Goal: Information Seeking & Learning: Learn about a topic

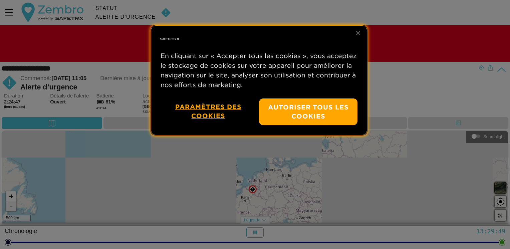
drag, startPoint x: 282, startPoint y: 47, endPoint x: 321, endPoint y: 25, distance: 45.5
click at [282, 46] on div "Confidentialité" at bounding box center [259, 38] width 217 height 21
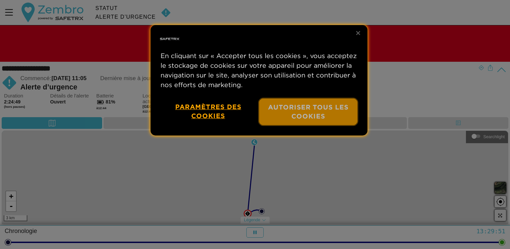
click at [302, 114] on button "Autoriser tous les cookies" at bounding box center [308, 112] width 99 height 27
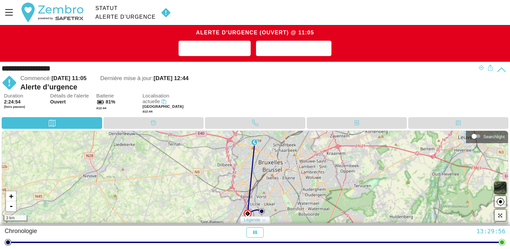
click at [255, 145] on div at bounding box center [254, 142] width 8 height 8
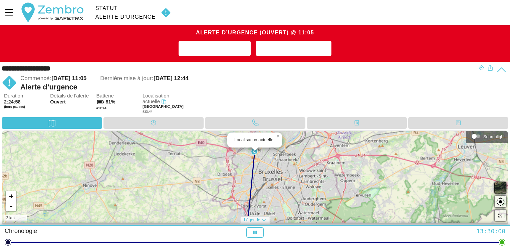
click at [277, 136] on span "×" at bounding box center [278, 137] width 3 height 6
click at [12, 14] on icon "Menu" at bounding box center [8, 12] width 11 height 11
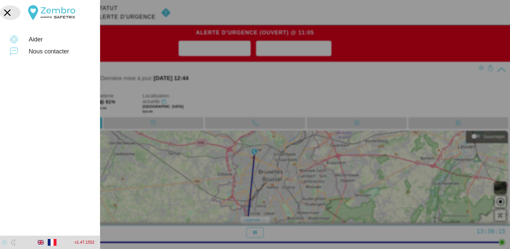
click at [7, 14] on icon "button" at bounding box center [7, 12] width 15 height 15
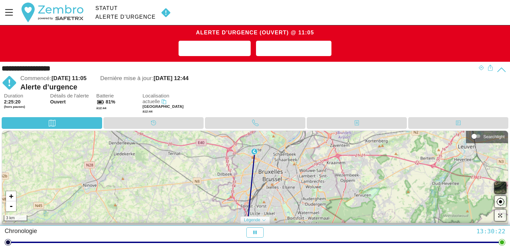
click at [59, 96] on span "Détails de l'alerte" at bounding box center [71, 96] width 43 height 6
click at [20, 106] on span "(hors pauses)" at bounding box center [25, 107] width 43 height 4
click at [500, 69] on icon at bounding box center [502, 70] width 10 height 10
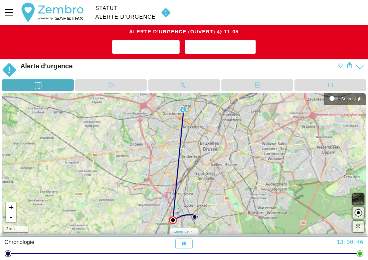
click at [38, 82] on icon at bounding box center [38, 85] width 7 height 7
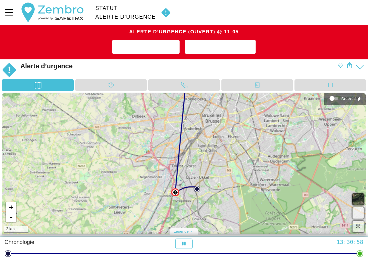
drag, startPoint x: 190, startPoint y: 217, endPoint x: 196, endPoint y: 156, distance: 61.5
click at [196, 160] on div "+ - 2 km" at bounding box center [184, 164] width 364 height 142
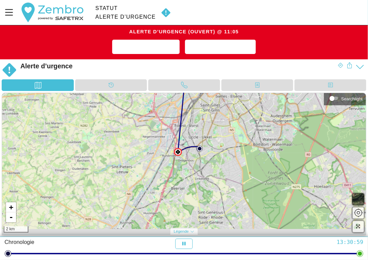
drag, startPoint x: 225, startPoint y: 220, endPoint x: 206, endPoint y: 157, distance: 65.9
click at [209, 160] on div "+ - 2 km" at bounding box center [184, 164] width 364 height 142
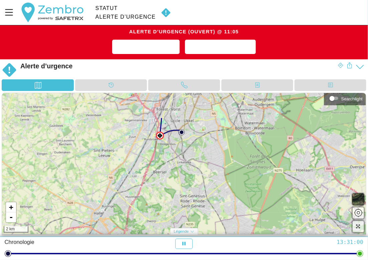
drag, startPoint x: 202, startPoint y: 128, endPoint x: 200, endPoint y: 174, distance: 46.1
click at [200, 173] on div "+ - 2 km" at bounding box center [184, 164] width 364 height 142
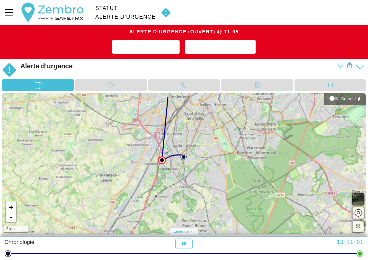
drag, startPoint x: 185, startPoint y: 181, endPoint x: 185, endPoint y: 186, distance: 5.0
click at [185, 186] on div "+ - 2 km" at bounding box center [184, 164] width 364 height 142
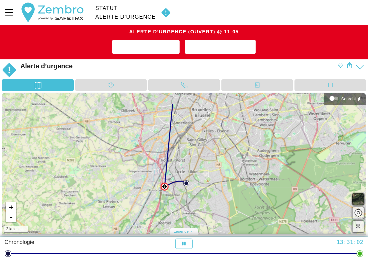
drag, startPoint x: 202, startPoint y: 140, endPoint x: 205, endPoint y: 211, distance: 70.5
click at [205, 211] on div "+ - 2 km" at bounding box center [184, 164] width 364 height 142
